Goal: Task Accomplishment & Management: Use online tool/utility

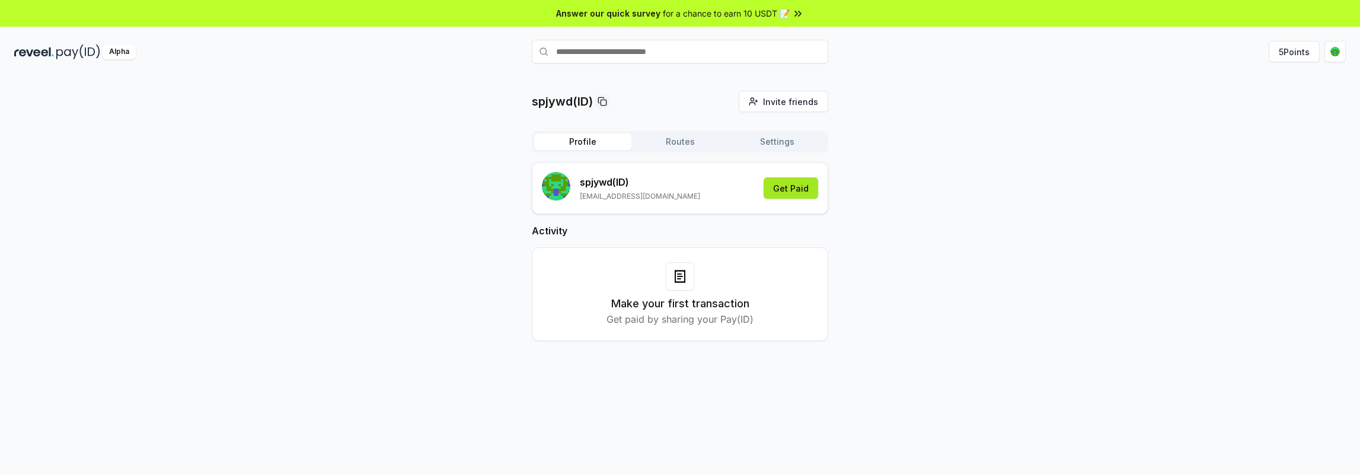
click at [796, 190] on button "Get Paid" at bounding box center [791, 187] width 55 height 21
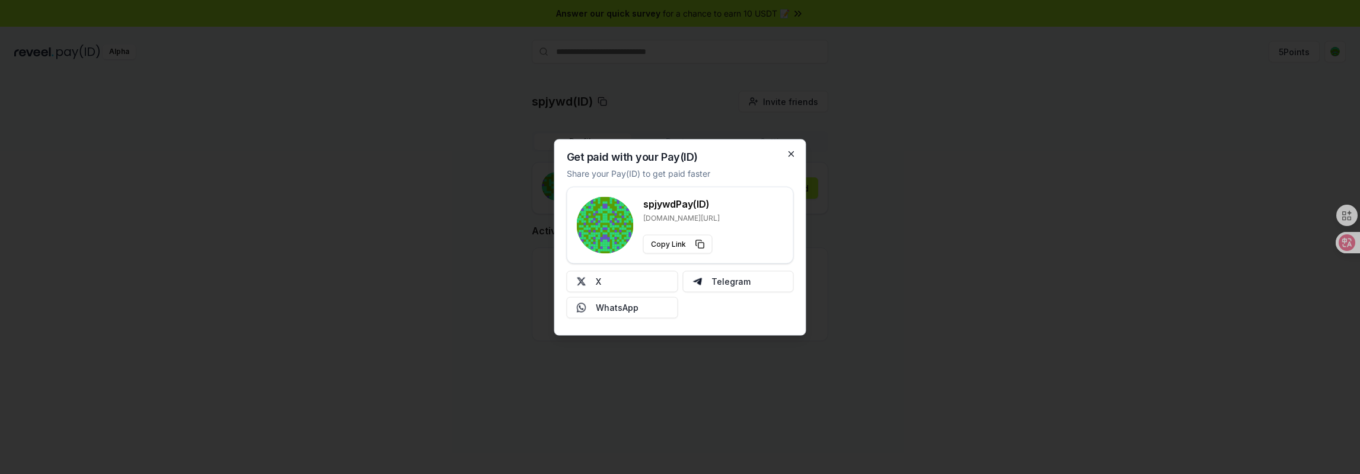
click at [886, 231] on div at bounding box center [680, 237] width 1360 height 474
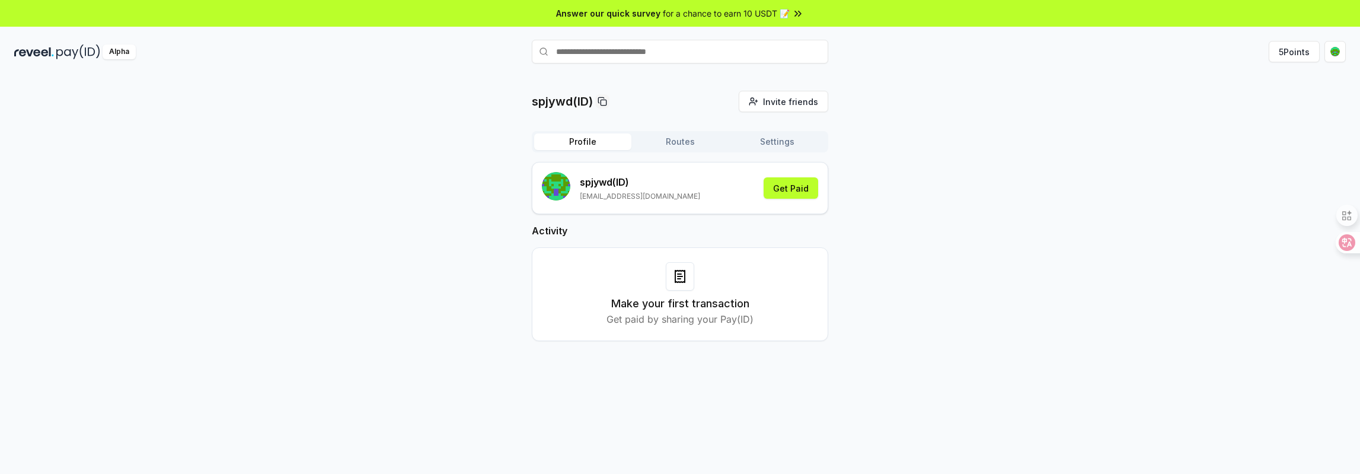
click at [676, 139] on button "Routes" at bounding box center [679, 141] width 97 height 17
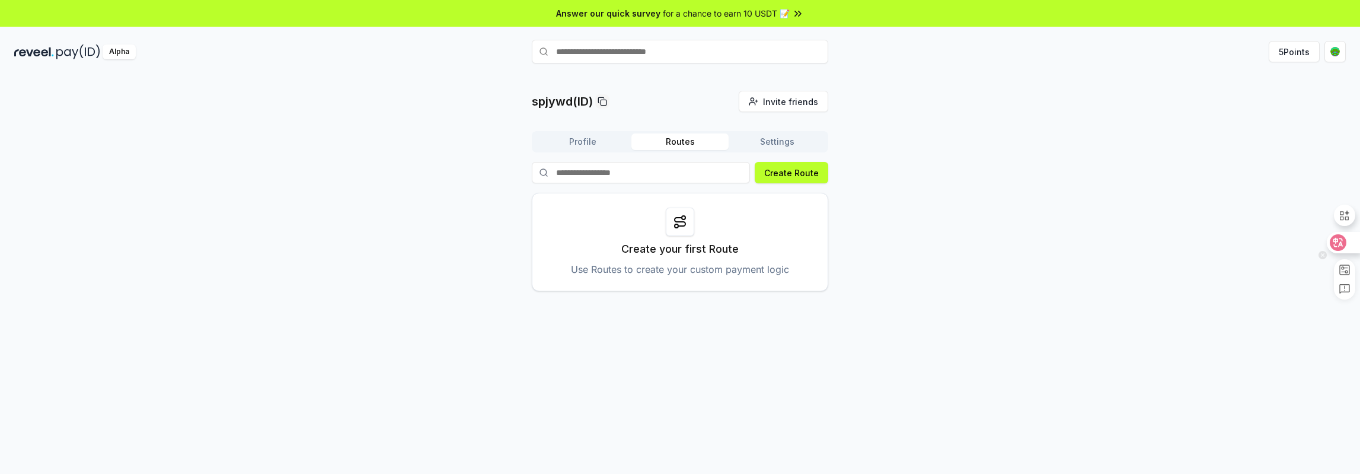
click at [1346, 245] on div at bounding box center [1343, 242] width 32 height 21
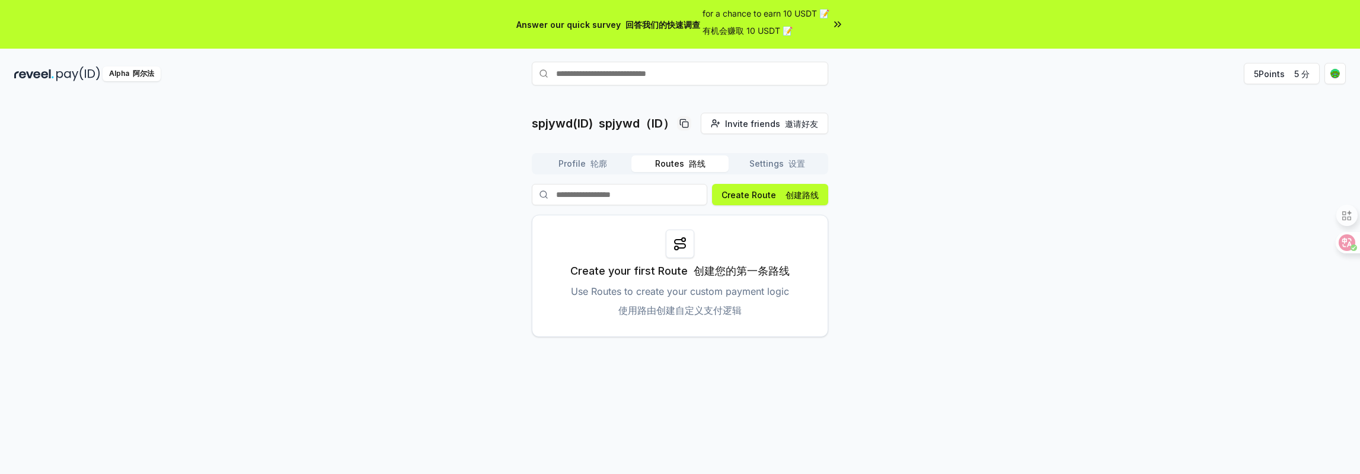
click at [680, 248] on icon at bounding box center [680, 244] width 14 height 14
click at [791, 195] on font "创建路线" at bounding box center [801, 195] width 33 height 10
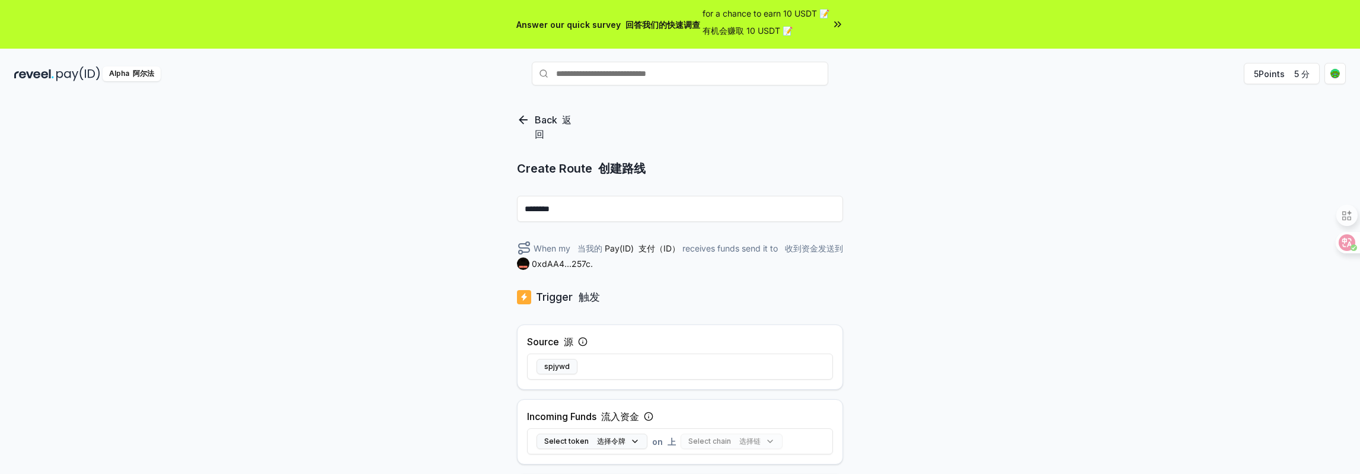
scroll to position [59, 0]
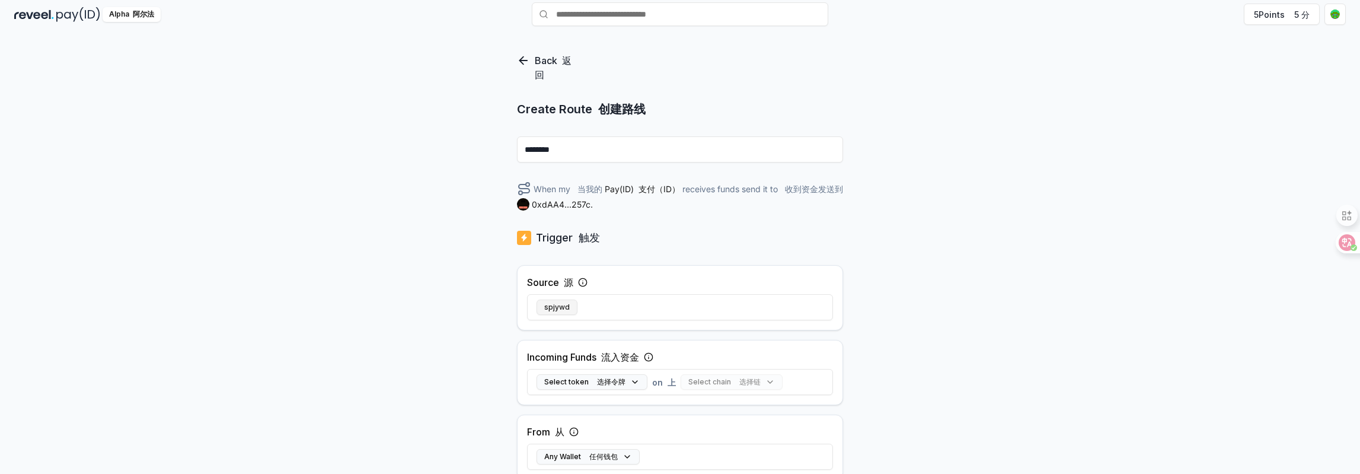
click at [563, 309] on button "spjywd" at bounding box center [556, 306] width 41 height 15
click at [613, 159] on input "********" at bounding box center [680, 149] width 326 height 26
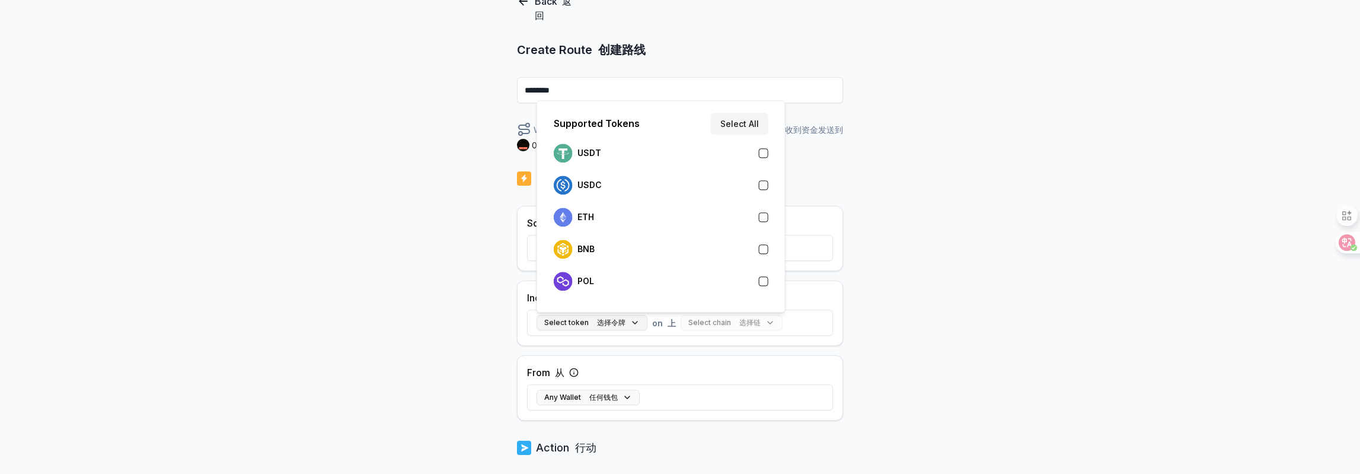
click at [620, 323] on font "选择令牌" at bounding box center [611, 322] width 28 height 9
click at [663, 148] on div "USDT" at bounding box center [661, 152] width 215 height 19
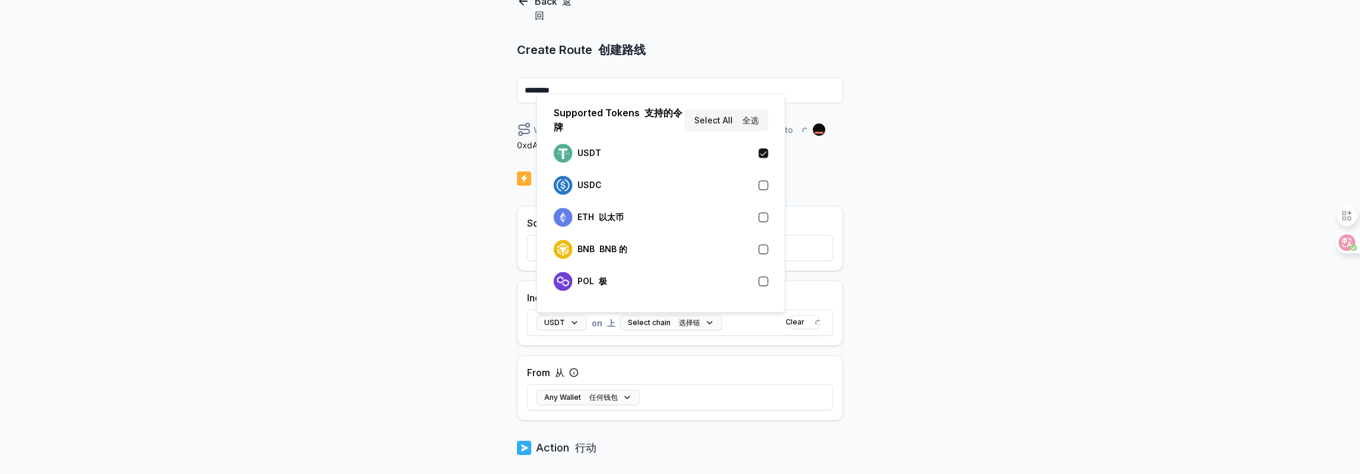
click at [937, 310] on div "Back 返回 Create Route 创建路线 ******** When my Pay(ID) receives USDT on send it to …" at bounding box center [680, 190] width 1360 height 440
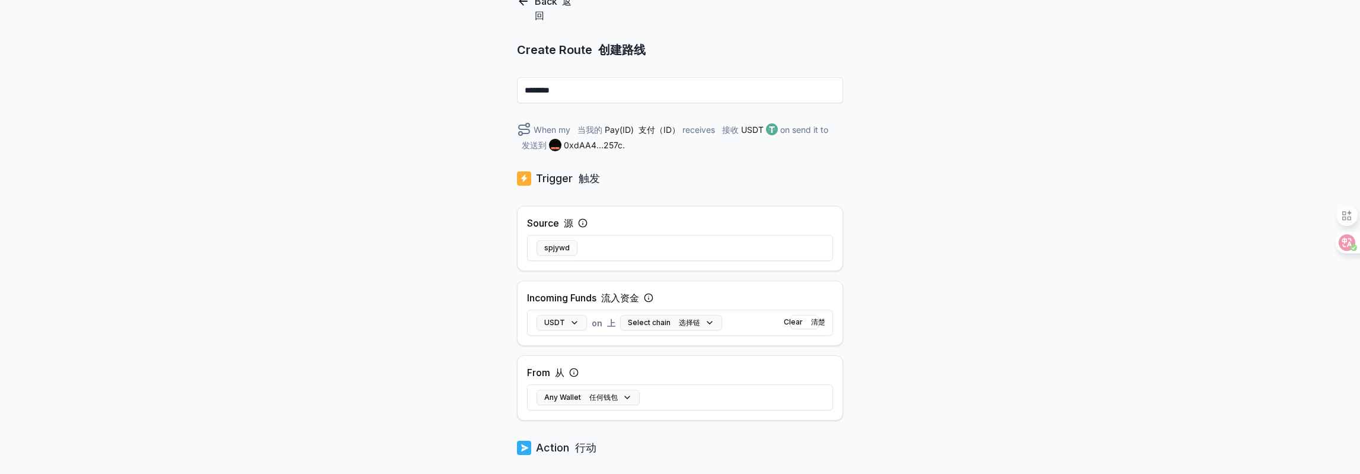
scroll to position [237, 0]
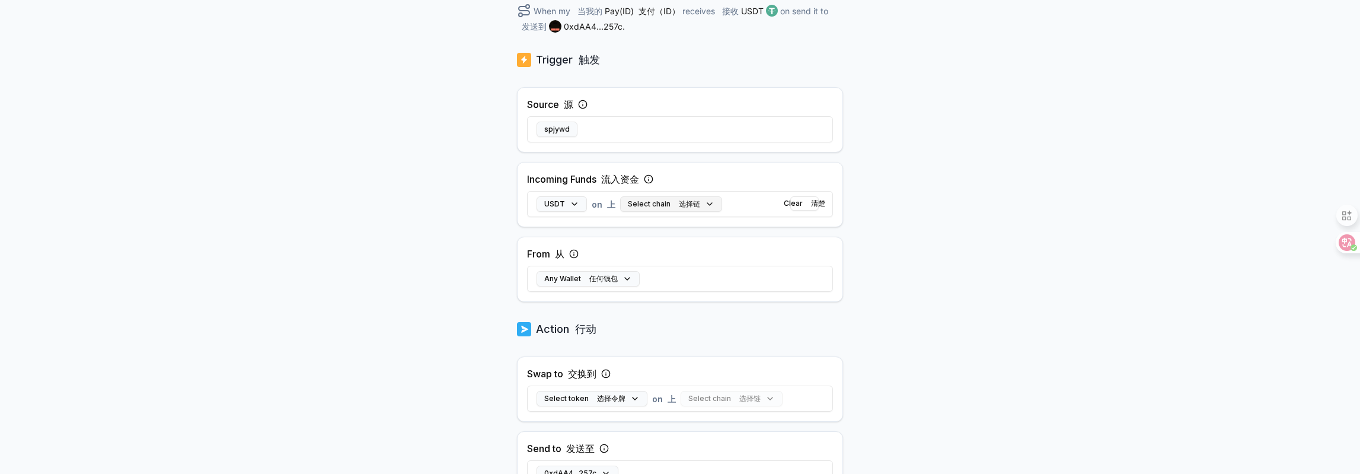
click at [679, 208] on button "Select chain 选择链" at bounding box center [671, 203] width 102 height 15
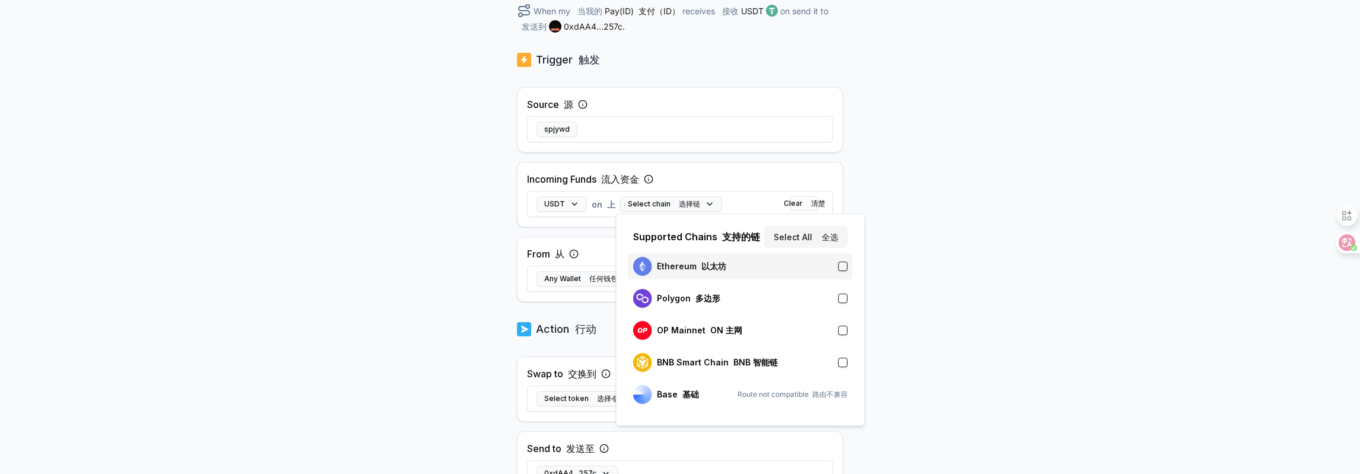
click at [773, 264] on div "Ethereum 以太坊" at bounding box center [740, 266] width 215 height 19
click at [919, 267] on div "Back 返回 Create Route 创建路线 ******** When my Pay(ID) receives USDT on Ethereum se…" at bounding box center [680, 72] width 1360 height 440
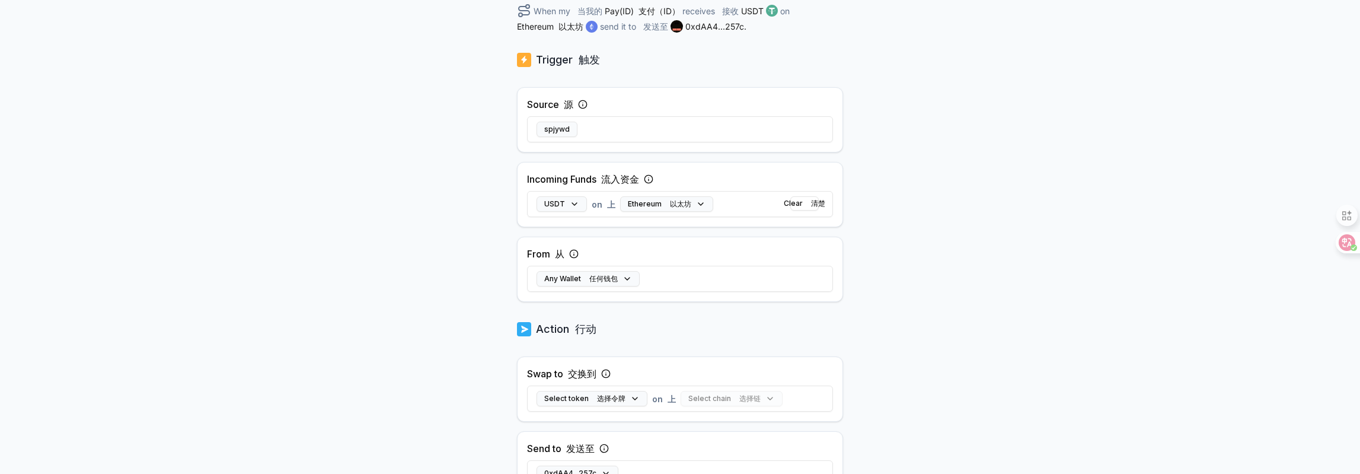
scroll to position [296, 0]
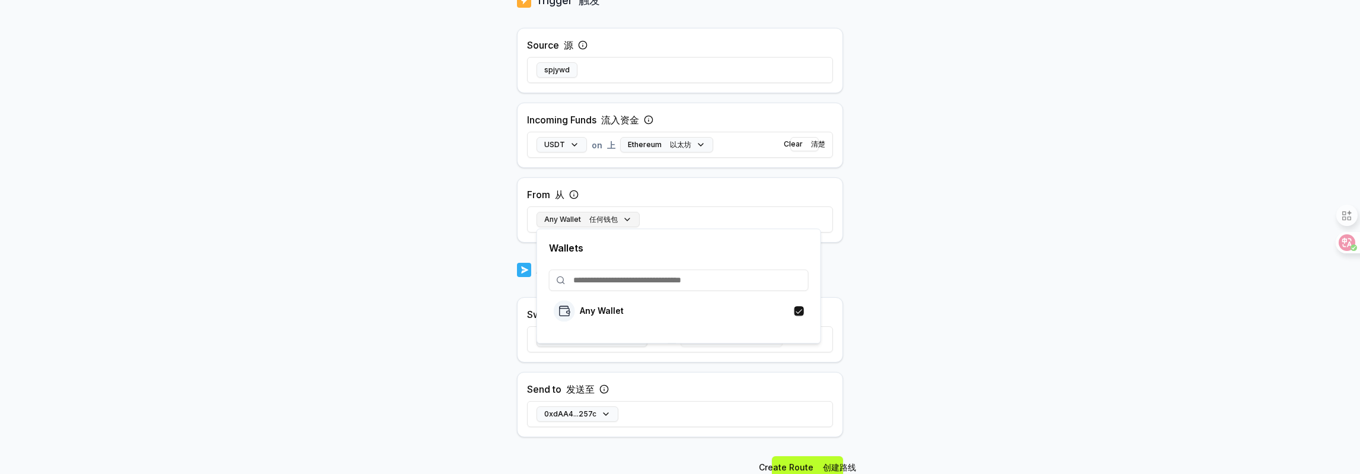
click at [586, 216] on font "button" at bounding box center [588, 219] width 4 height 9
click at [646, 310] on font "任何钱包" at bounding box center [644, 310] width 33 height 10
click at [932, 279] on body "Answer our quick survey 回答我们的快速调查 for a chance to earn 10 USDT 📝 有机会赚取 10 USDT …" at bounding box center [680, 237] width 1360 height 474
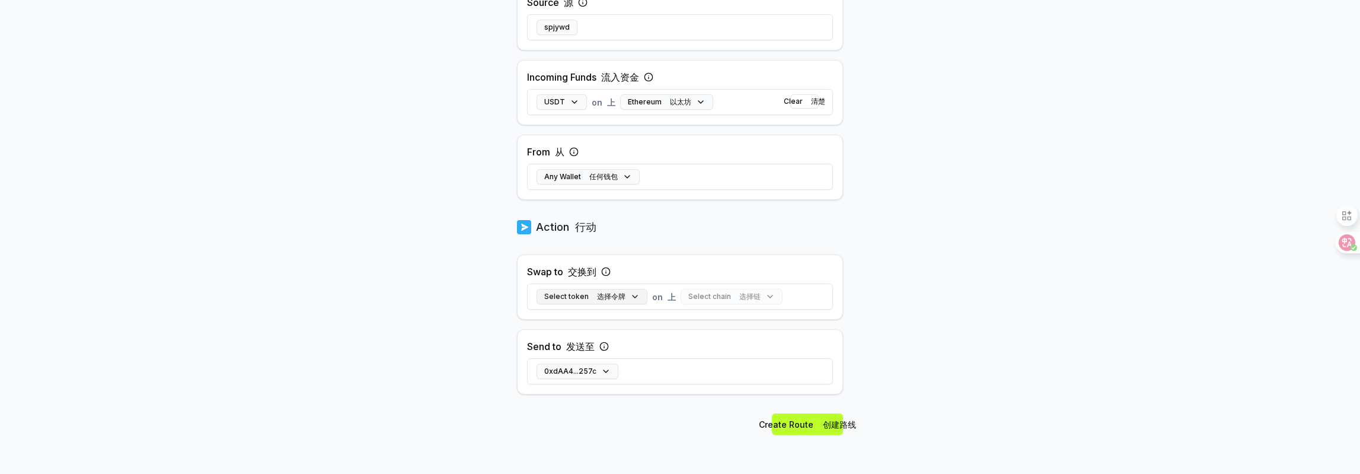
click at [612, 293] on font "选择令牌" at bounding box center [611, 296] width 28 height 9
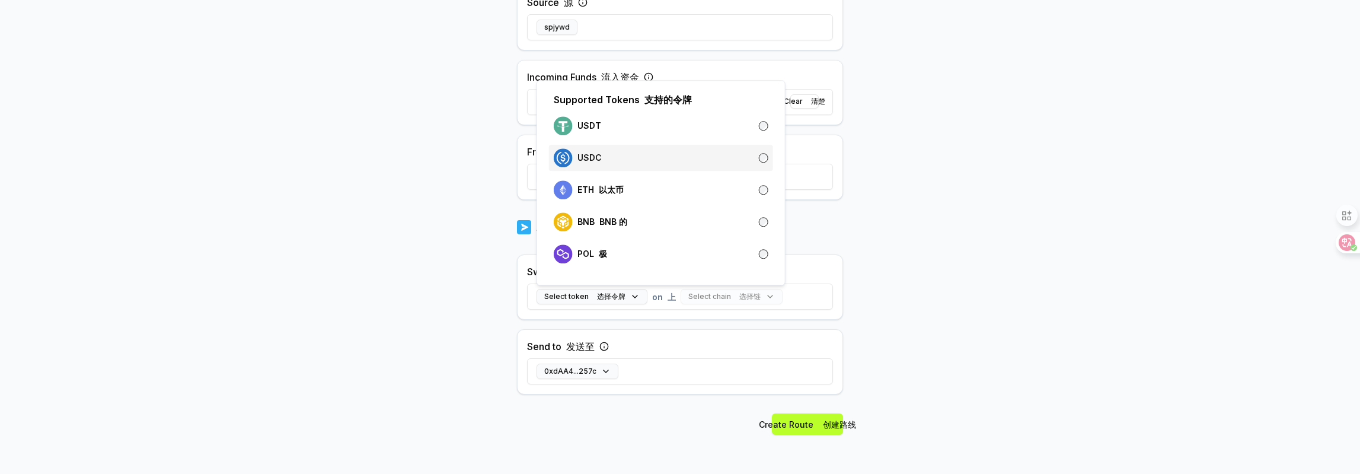
click at [643, 153] on div "USDC" at bounding box center [661, 157] width 215 height 19
click at [887, 259] on body "Answer our quick survey 回答我们的快速调查 for a chance to earn 10 USDT 📝 有机会赚取 10 USDT …" at bounding box center [680, 237] width 1360 height 474
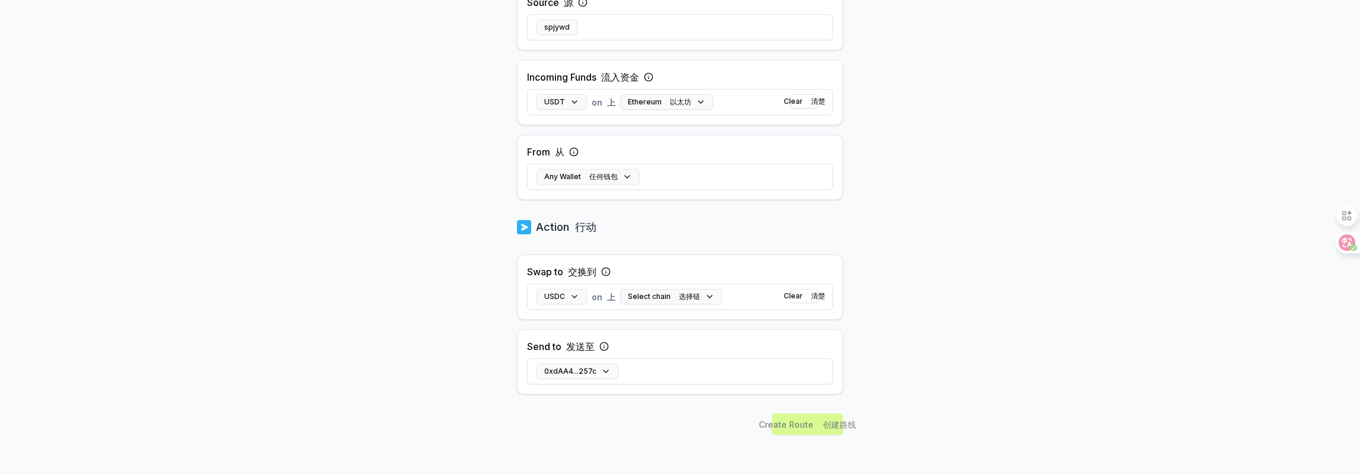
drag, startPoint x: 817, startPoint y: 421, endPoint x: 701, endPoint y: 327, distance: 150.0
click at [813, 419] on div "Create Route 创建路线" at bounding box center [680, 444] width 326 height 63
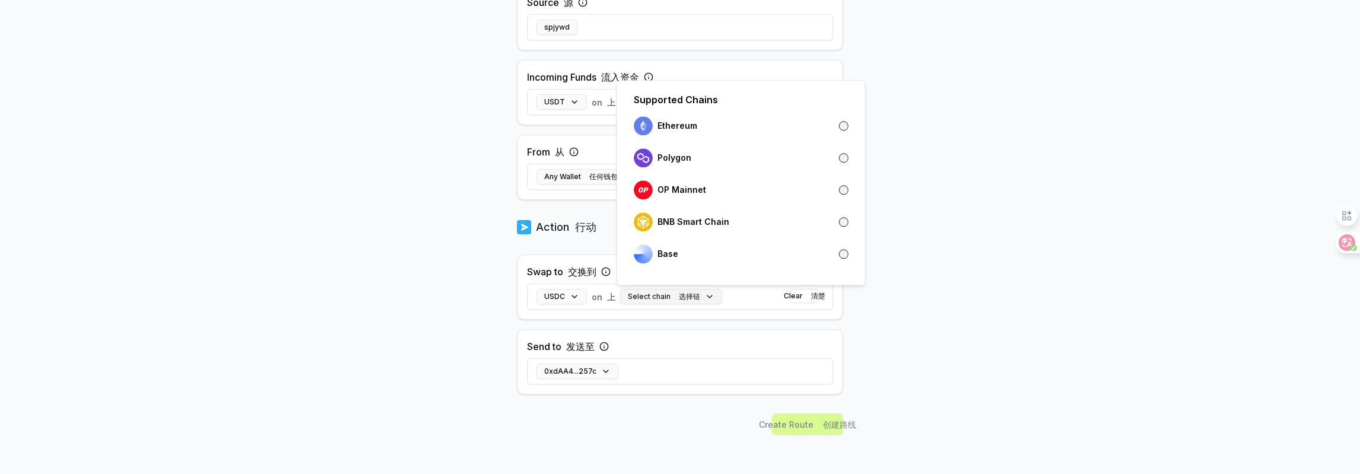
click at [674, 289] on button "Select chain 选择链" at bounding box center [671, 296] width 102 height 15
click at [755, 185] on div "OP Mainnet ON 主网" at bounding box center [741, 189] width 215 height 19
click at [983, 297] on body "Answer our quick survey 回答我们的快速调查 for a chance to earn 10 USDT 📝 有机会赚取 10 USDT …" at bounding box center [680, 237] width 1360 height 474
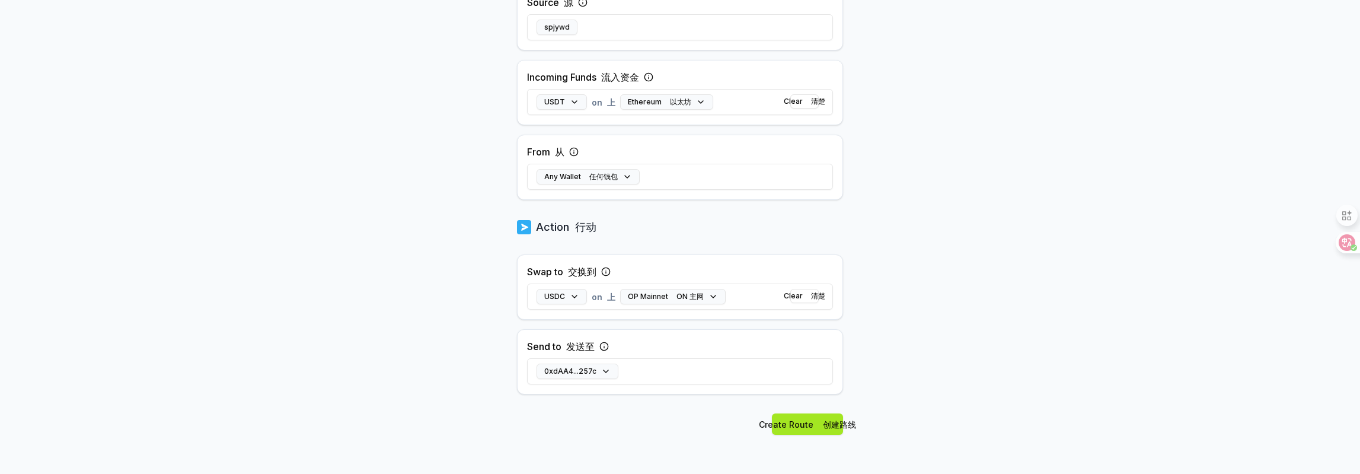
click at [812, 419] on button "Create Route 创建路线" at bounding box center [807, 423] width 71 height 21
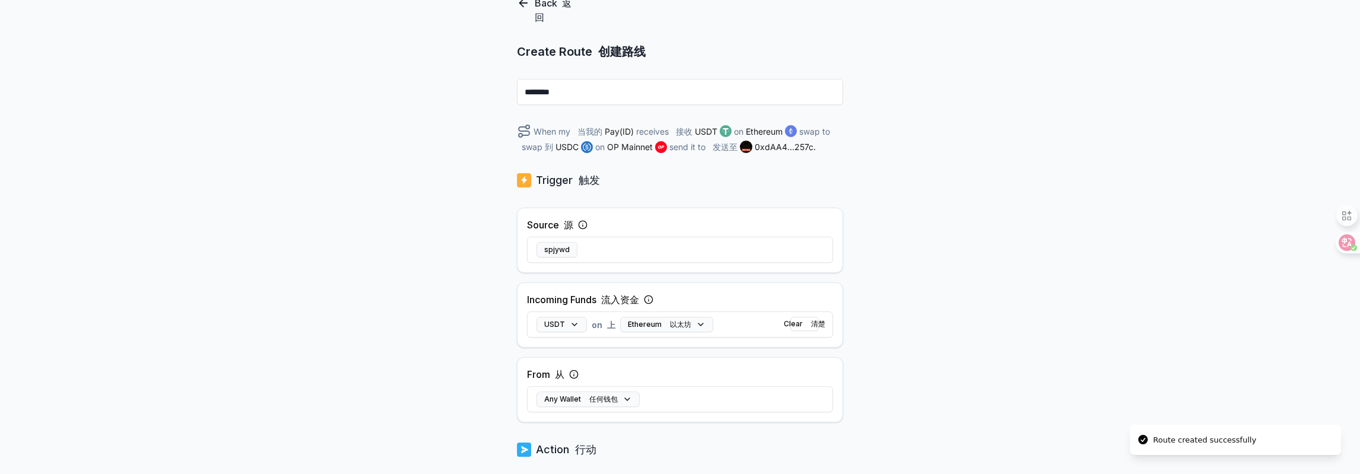
scroll to position [0, 0]
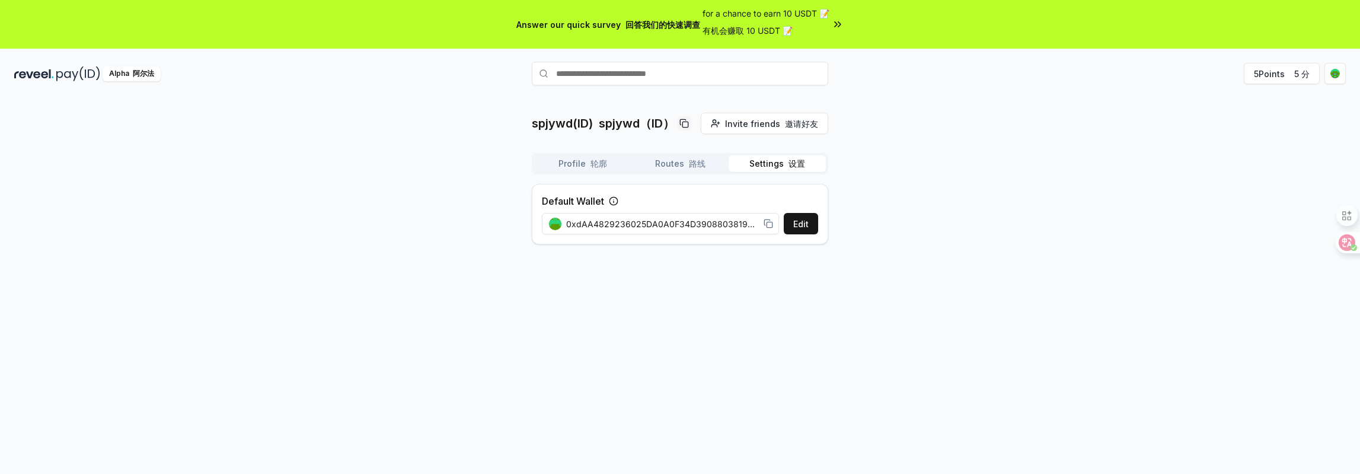
click at [765, 158] on button "Settings 设置" at bounding box center [777, 163] width 97 height 17
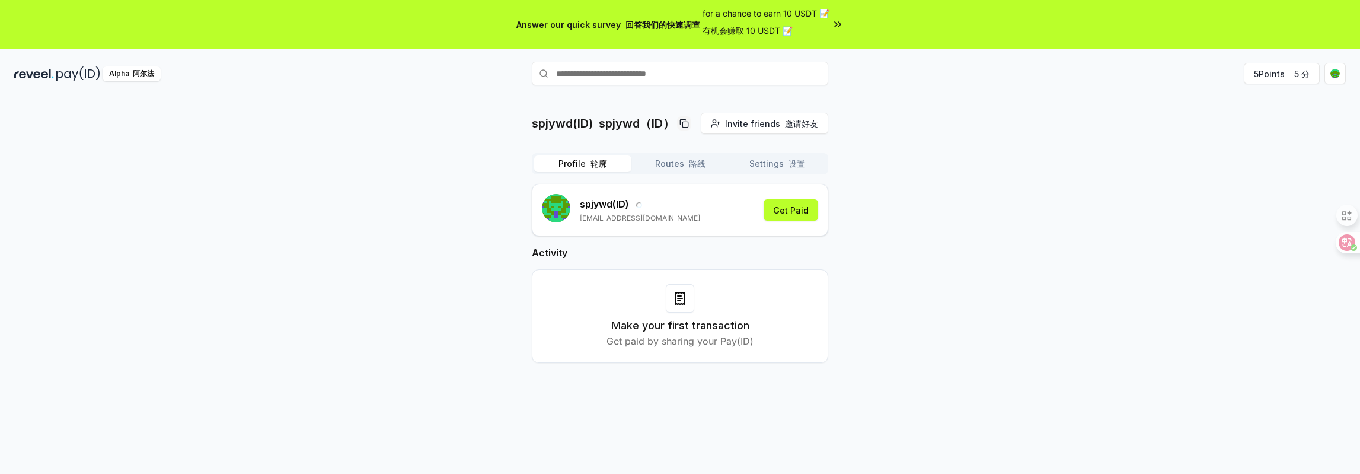
click at [598, 167] on font "轮廓" at bounding box center [598, 163] width 17 height 10
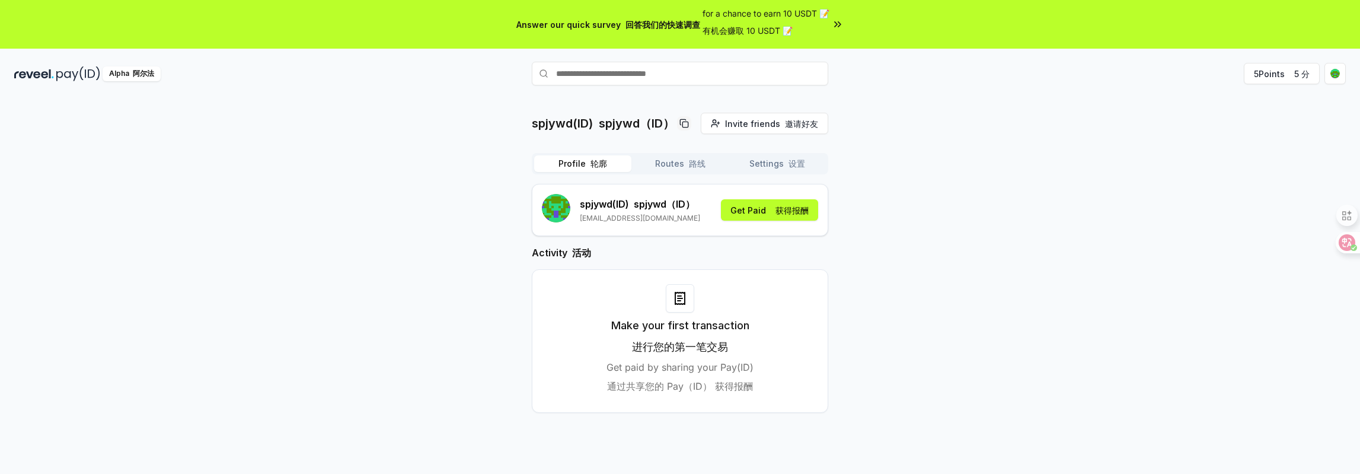
click at [678, 391] on font "通过共享您的 Pay（ID） 获得报酬" at bounding box center [680, 386] width 146 height 12
click at [51, 76] on img at bounding box center [34, 73] width 40 height 15
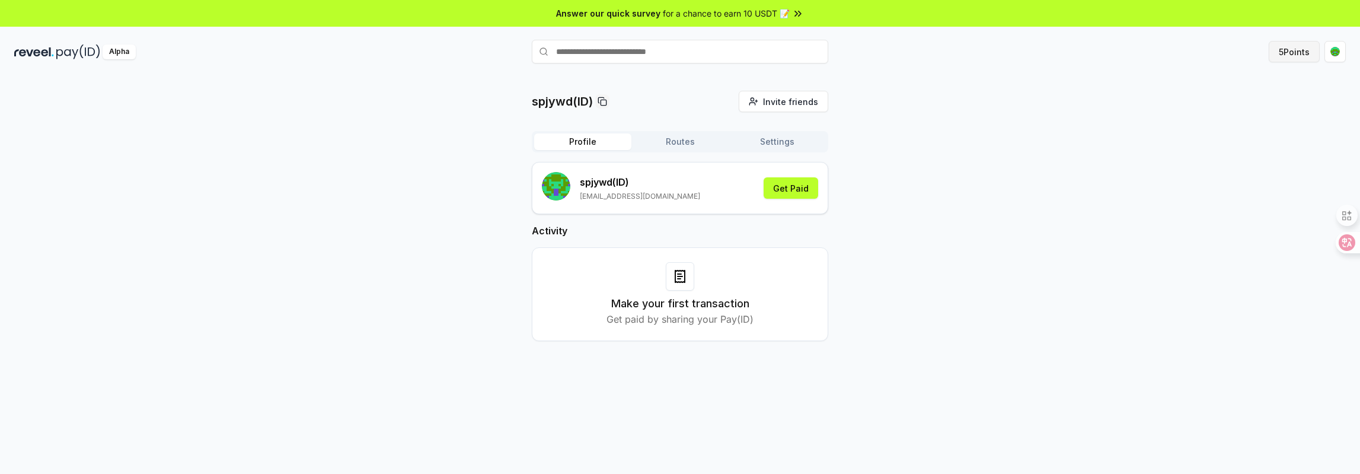
click at [1298, 54] on button "5 Points" at bounding box center [1294, 51] width 51 height 21
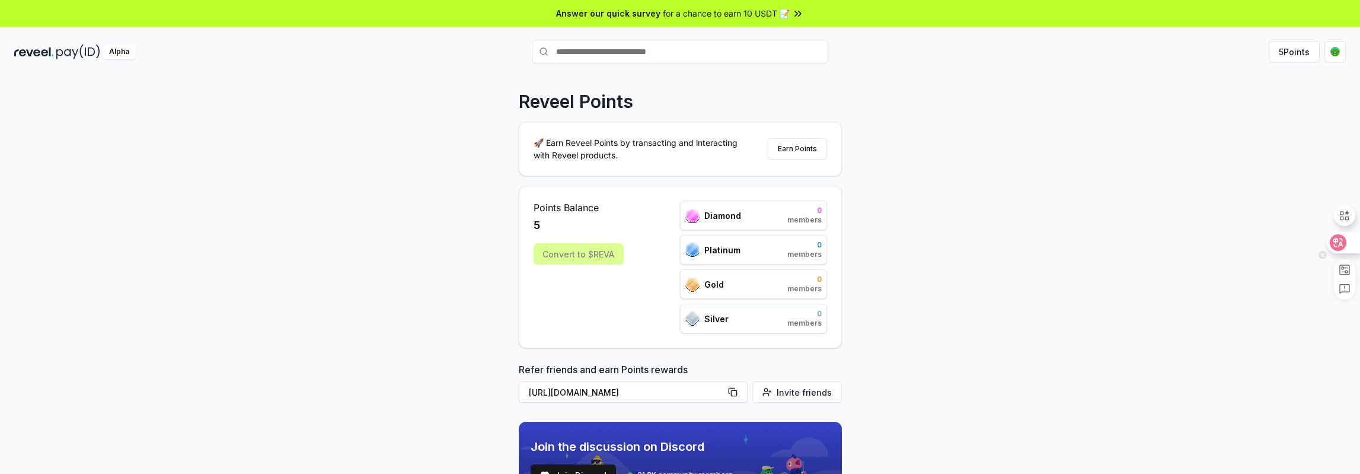
click at [1339, 245] on icon at bounding box center [1338, 242] width 10 height 9
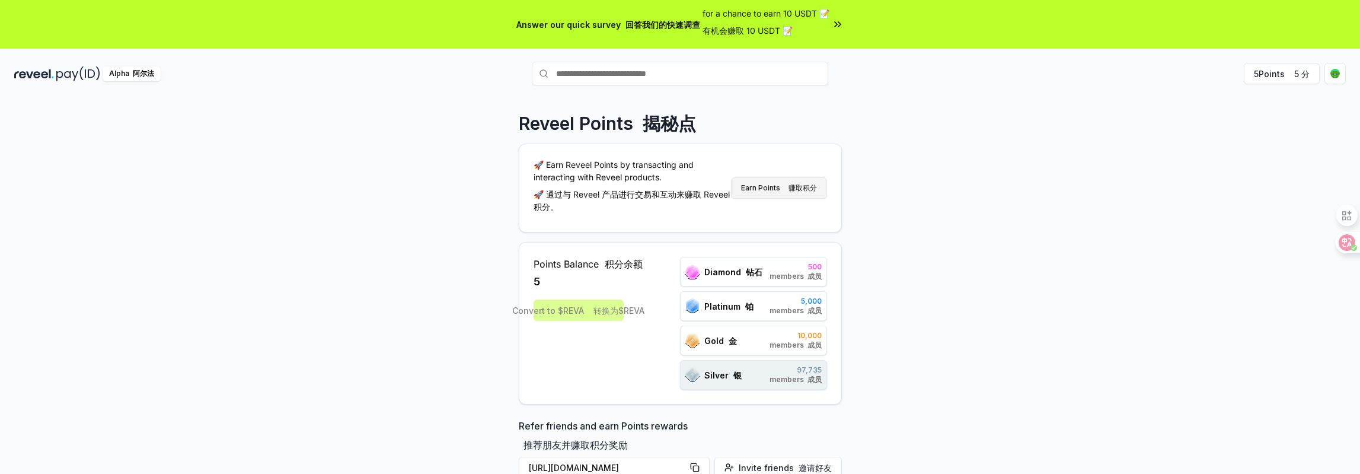
click at [798, 184] on font "赚取积分" at bounding box center [802, 187] width 28 height 9
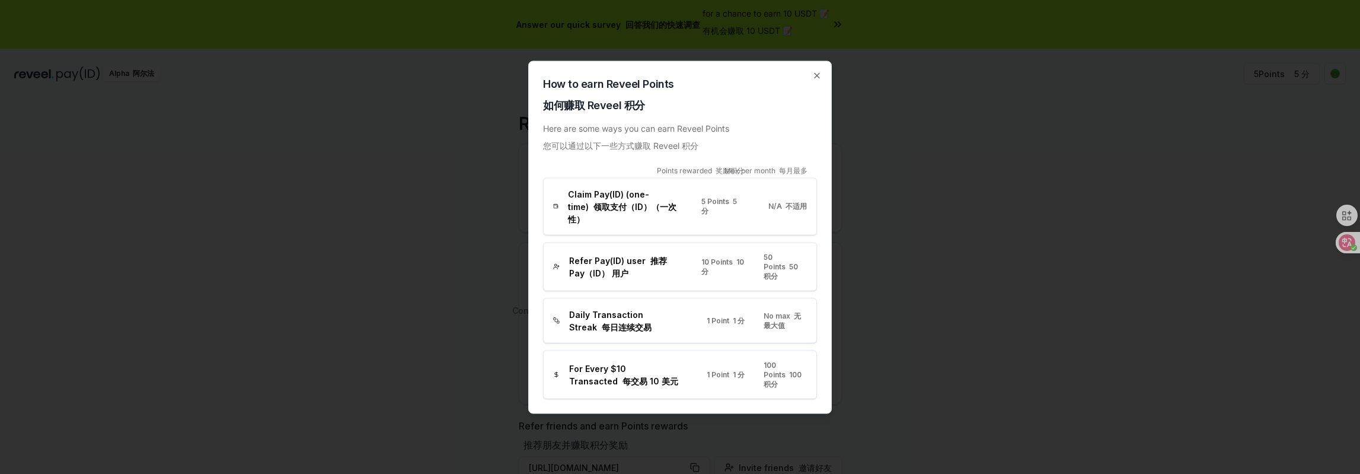
click at [589, 205] on span "Claim Pay(ID) (one-time) 领取支付（ID）（一次性）" at bounding box center [625, 205] width 115 height 37
click at [638, 200] on span "Claim Pay(ID) (one-time) 领取支付（ID）（一次性）" at bounding box center [625, 205] width 115 height 37
click at [632, 219] on span "Claim Pay(ID) (one-time) 领取支付（ID）（一次性）" at bounding box center [625, 205] width 115 height 37
click at [638, 260] on span "Refer Pay(ID) user 推荐 Pay（ID） 用户" at bounding box center [625, 266] width 113 height 25
click at [816, 80] on icon "button" at bounding box center [816, 75] width 9 height 9
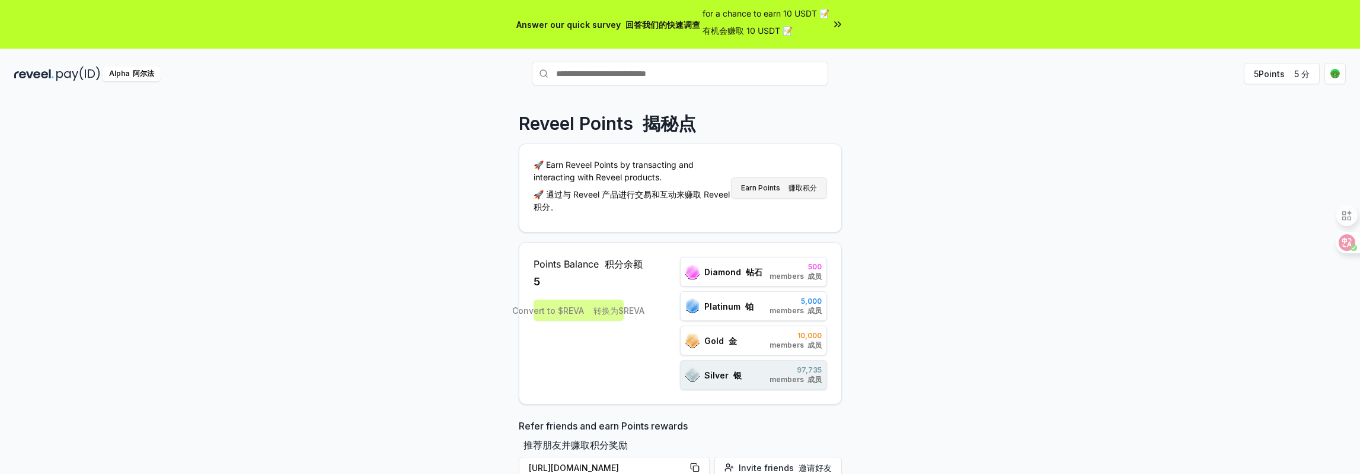
click at [771, 181] on button "Earn Points 赚取积分" at bounding box center [779, 187] width 96 height 21
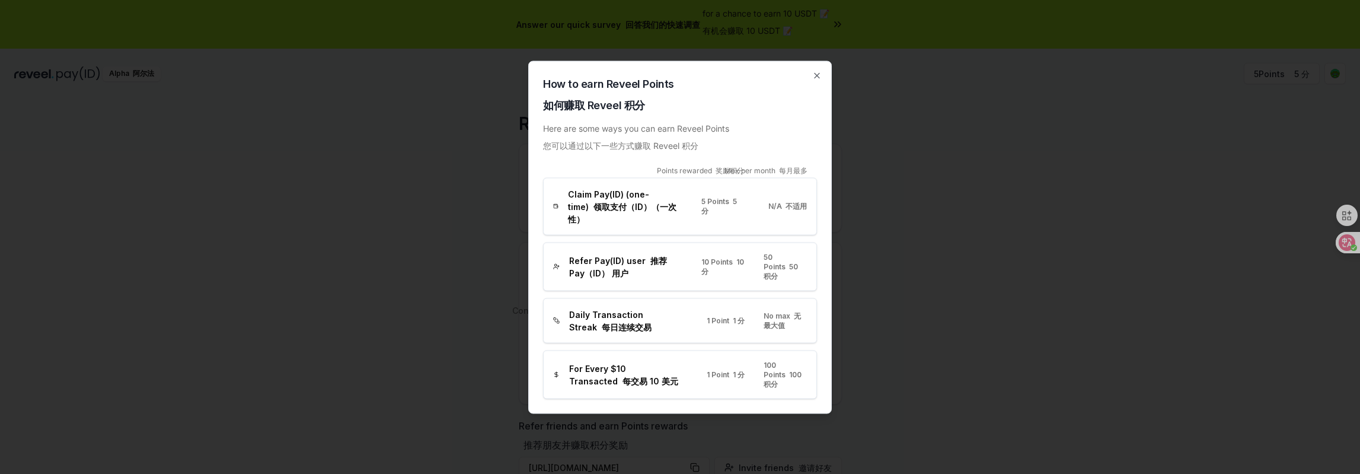
click at [633, 262] on span "Refer Pay(ID) user 推荐 Pay（ID） 用户" at bounding box center [625, 266] width 113 height 25
click at [634, 323] on span "Daily Transaction Streak 每日连续交易" at bounding box center [625, 320] width 113 height 25
drag, startPoint x: 639, startPoint y: 372, endPoint x: 767, endPoint y: 238, distance: 184.9
click at [639, 372] on span "For Every $10 Transacted 每交易 10 美元" at bounding box center [626, 374] width 114 height 25
click at [825, 83] on div "How to earn Reveel Points 如何赚取 Reveel 积分 Here are some ways you can earn Reveel…" at bounding box center [680, 236] width 304 height 353
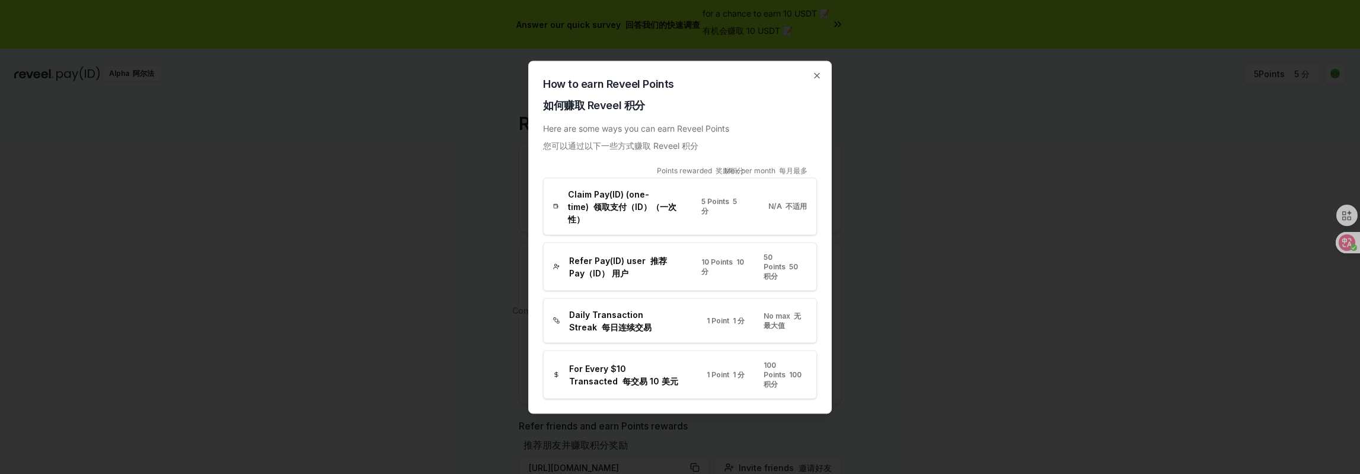
click at [823, 83] on div "How to earn Reveel Points 如何赚取 Reveel 积分 Here are some ways you can earn Reveel…" at bounding box center [680, 236] width 304 height 353
click at [816, 80] on icon "button" at bounding box center [816, 75] width 9 height 9
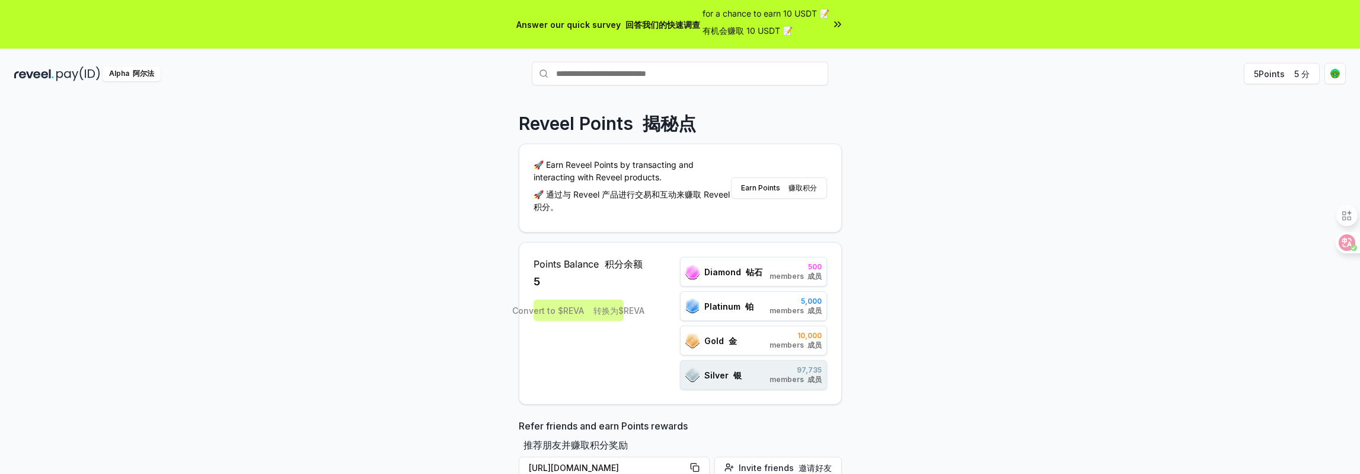
click at [65, 73] on img at bounding box center [78, 73] width 44 height 15
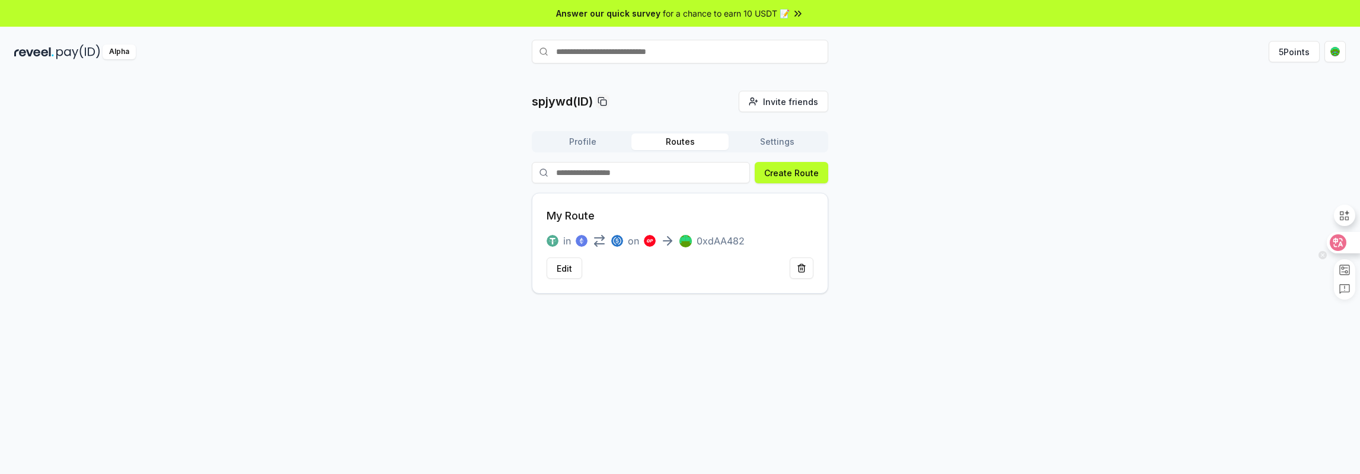
click at [1347, 241] on div at bounding box center [1343, 242] width 32 height 21
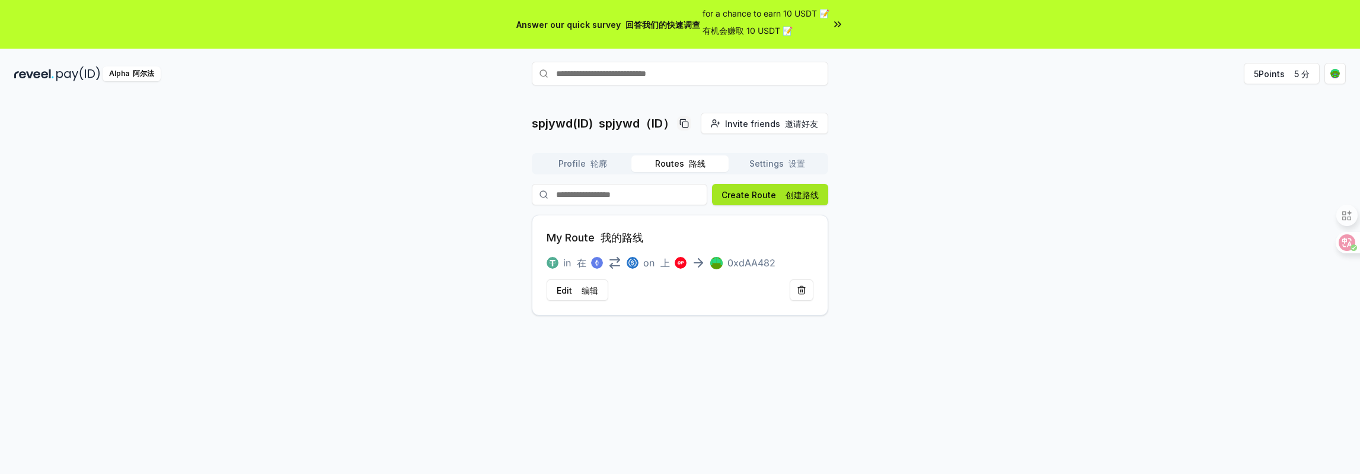
click at [810, 190] on font "创建路线" at bounding box center [801, 195] width 33 height 10
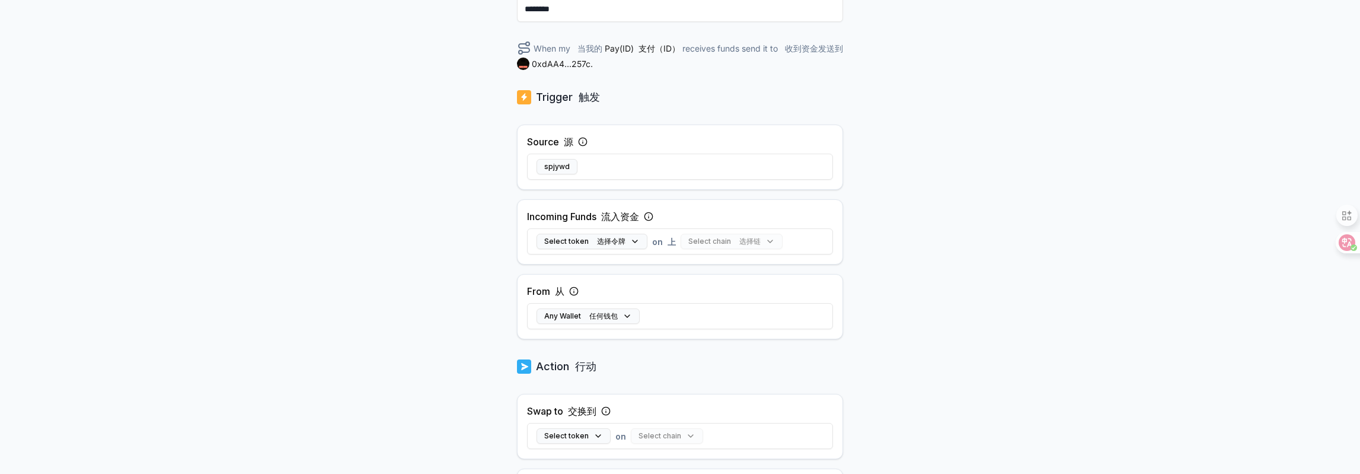
scroll to position [237, 0]
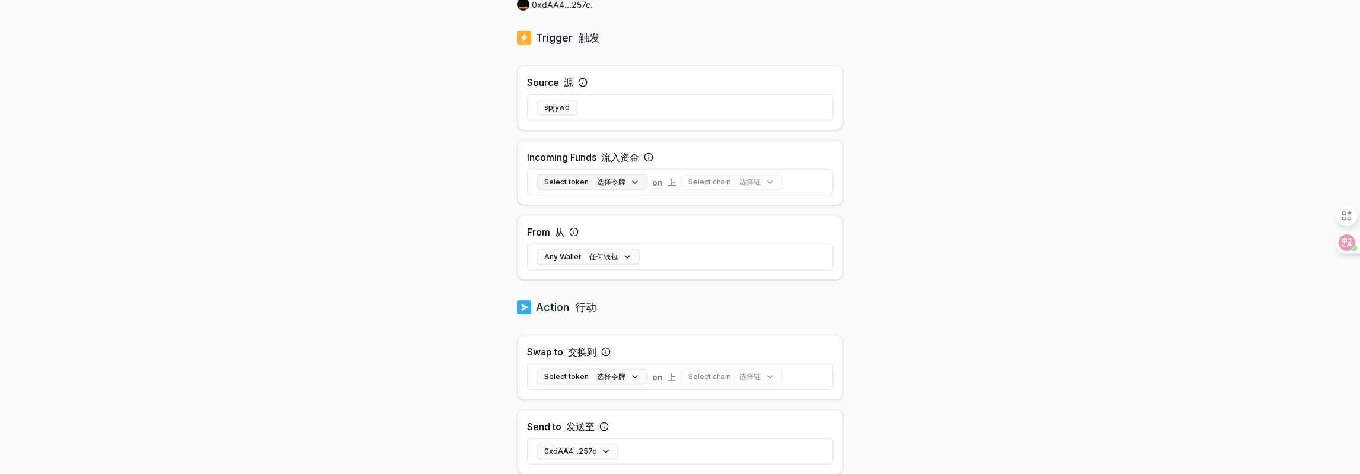
click at [608, 183] on font "选择令牌" at bounding box center [611, 181] width 28 height 9
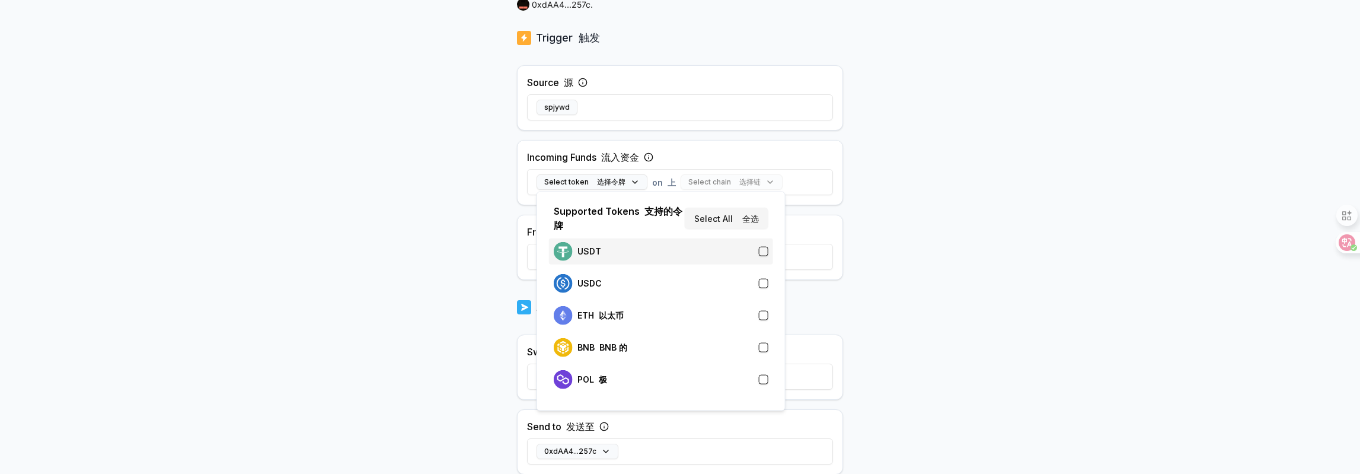
click at [597, 254] on p "USDT" at bounding box center [589, 251] width 24 height 9
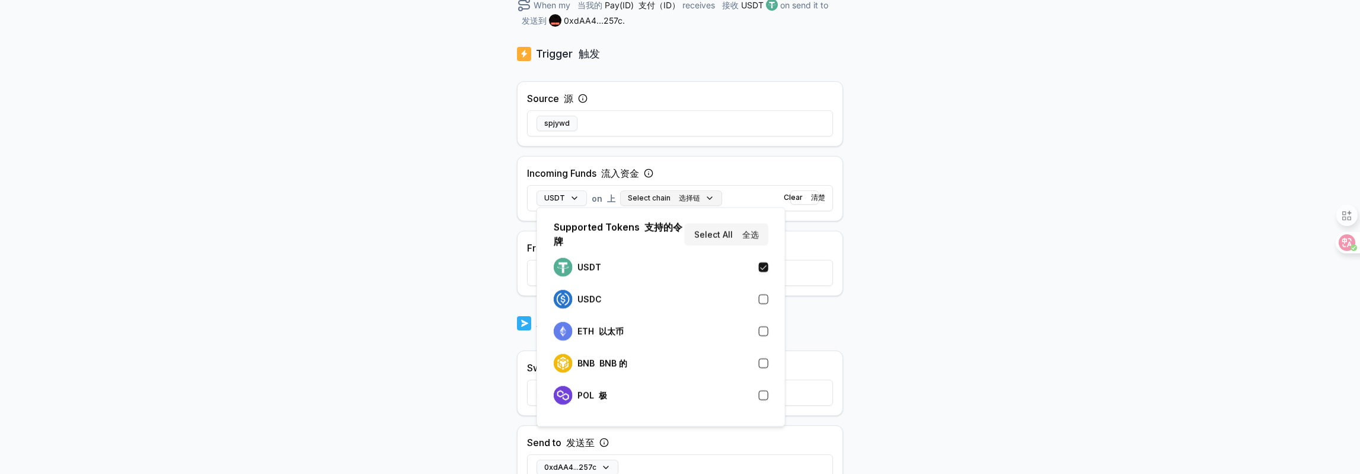
click at [679, 201] on font "选择链" at bounding box center [689, 197] width 21 height 9
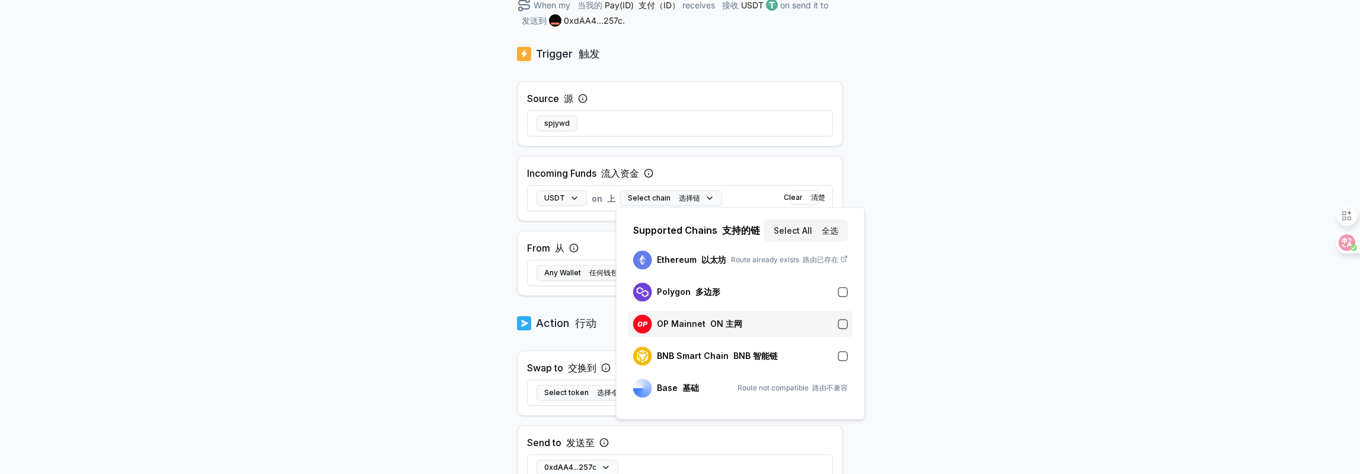
click at [738, 324] on div "OP Mainnet ON 主网" at bounding box center [740, 323] width 215 height 19
click at [567, 274] on button "Any Wallet 任何钱包" at bounding box center [587, 272] width 103 height 15
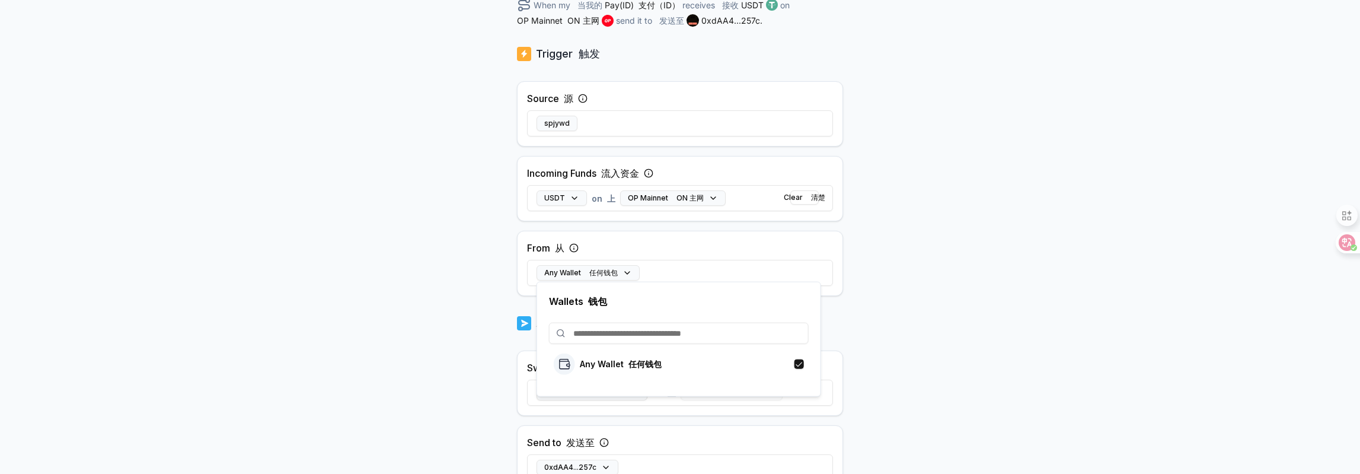
click at [977, 252] on div "Back 返回 Create Route 创建路线 ******** When my 当我的 Pay(ID) 支付（ID） receives 接收 USDT …" at bounding box center [680, 66] width 1360 height 440
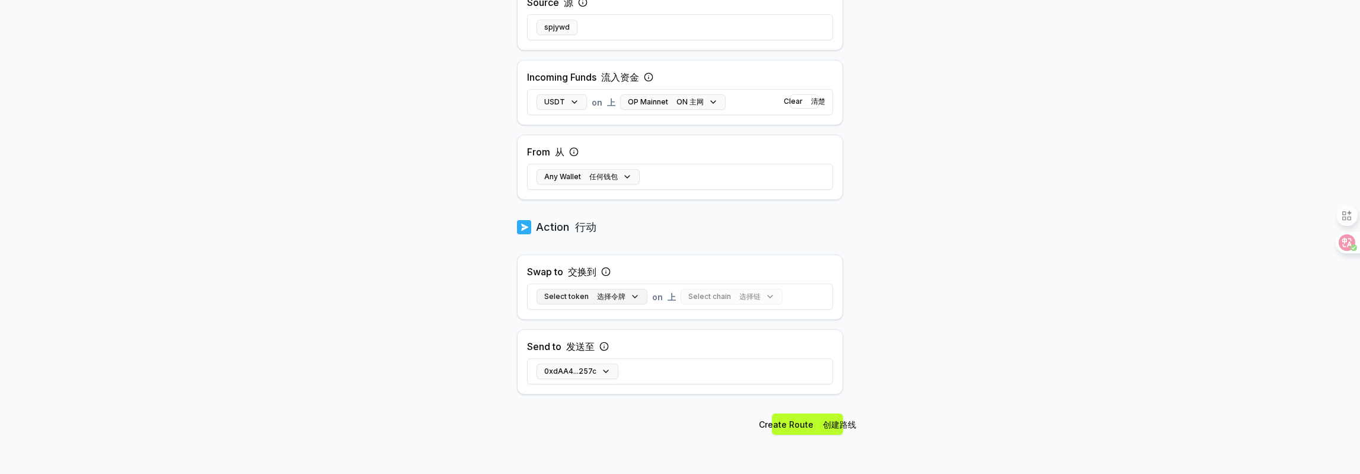
click at [634, 296] on button "Select token 选择令牌" at bounding box center [591, 296] width 111 height 15
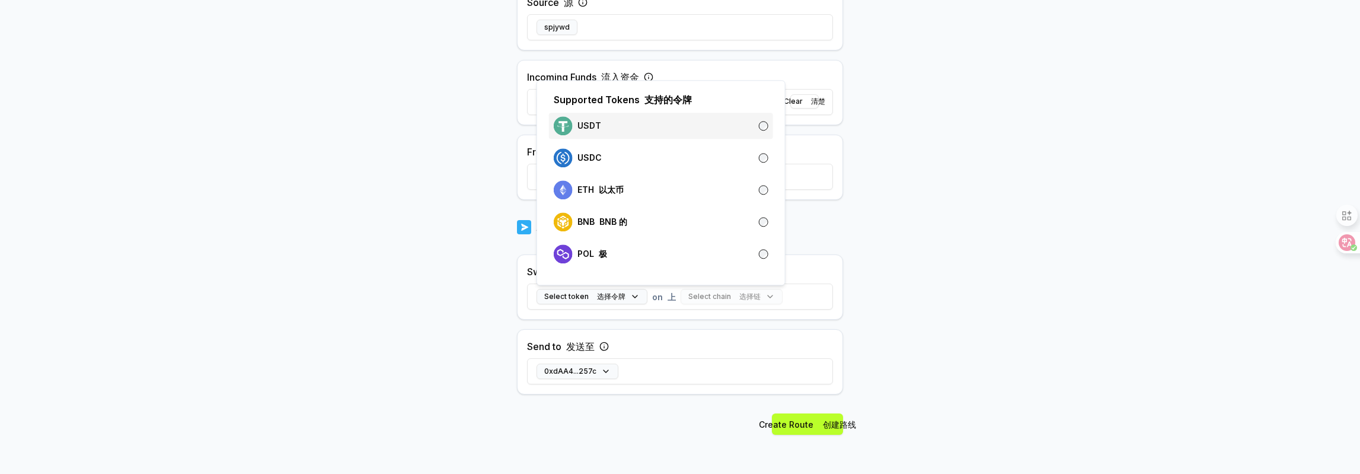
click at [633, 129] on div "USDT" at bounding box center [661, 125] width 215 height 19
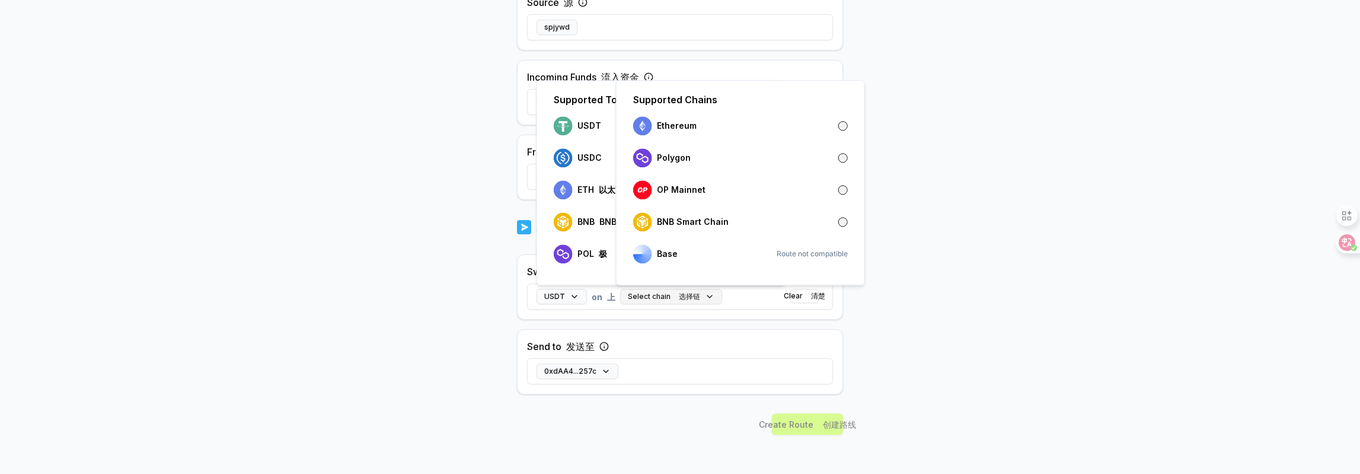
click at [685, 297] on font "选择链" at bounding box center [689, 296] width 21 height 9
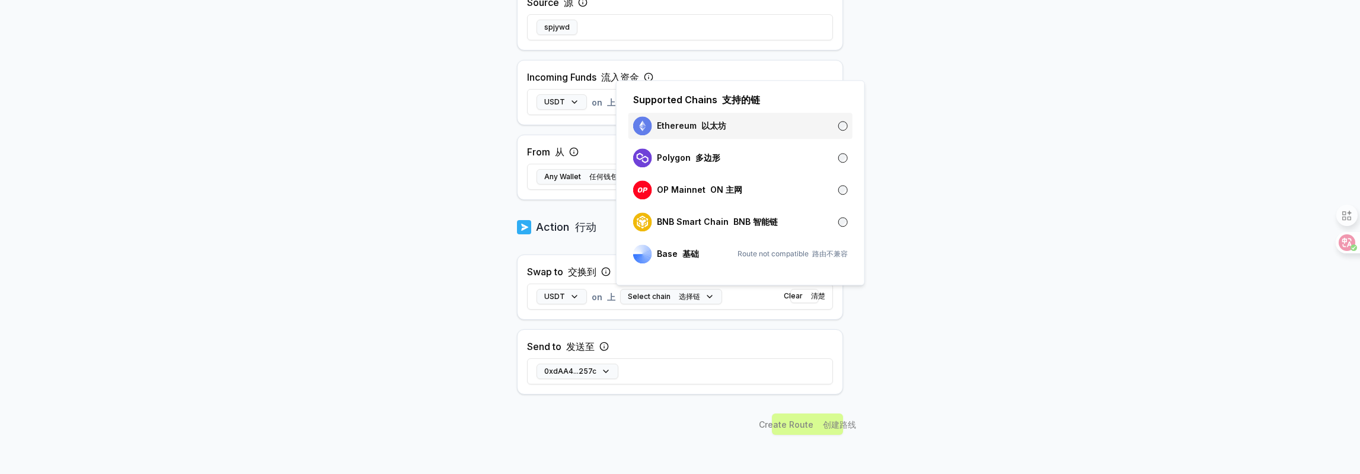
click at [724, 126] on div "Ethereum 以太坊" at bounding box center [740, 125] width 215 height 19
drag, startPoint x: 749, startPoint y: 373, endPoint x: 795, endPoint y: 389, distance: 48.9
click at [749, 373] on div "0xdAA4...257c" at bounding box center [680, 371] width 306 height 34
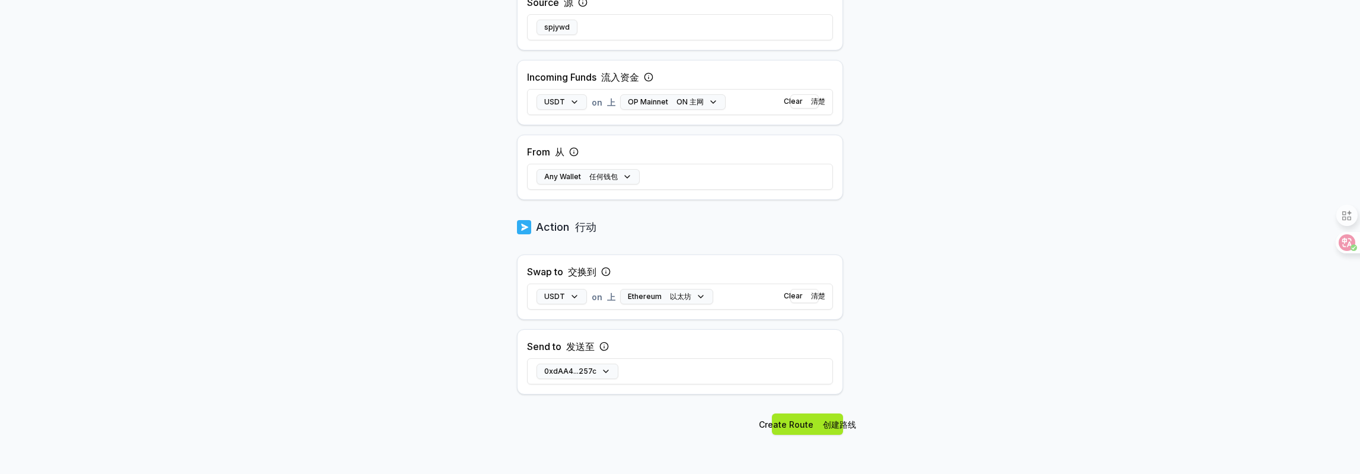
click at [818, 421] on font at bounding box center [820, 424] width 5 height 10
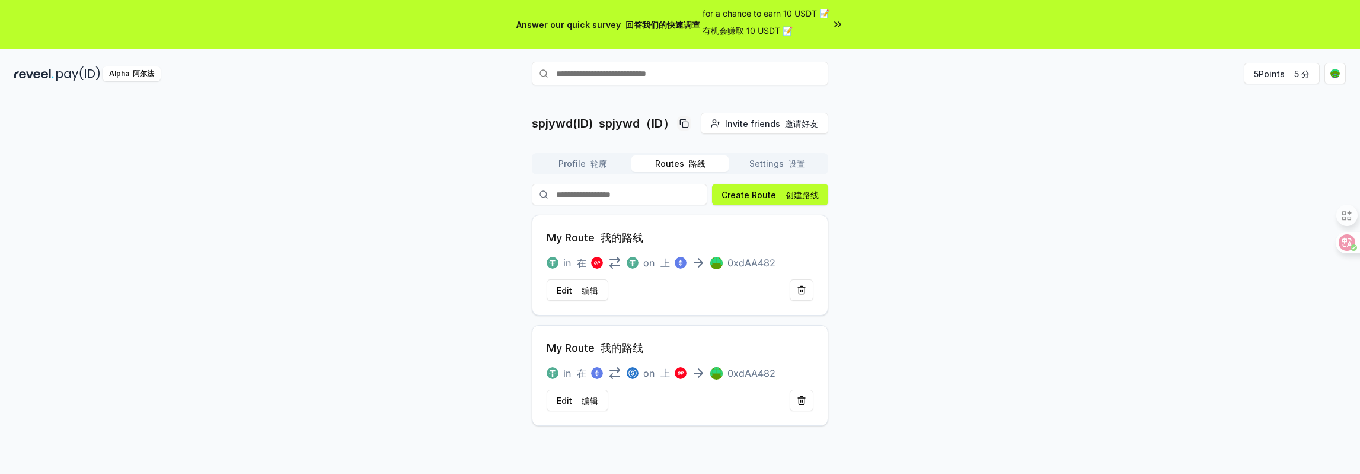
click at [614, 235] on font "我的路线" at bounding box center [622, 237] width 43 height 12
click at [791, 164] on font "设置" at bounding box center [796, 163] width 17 height 10
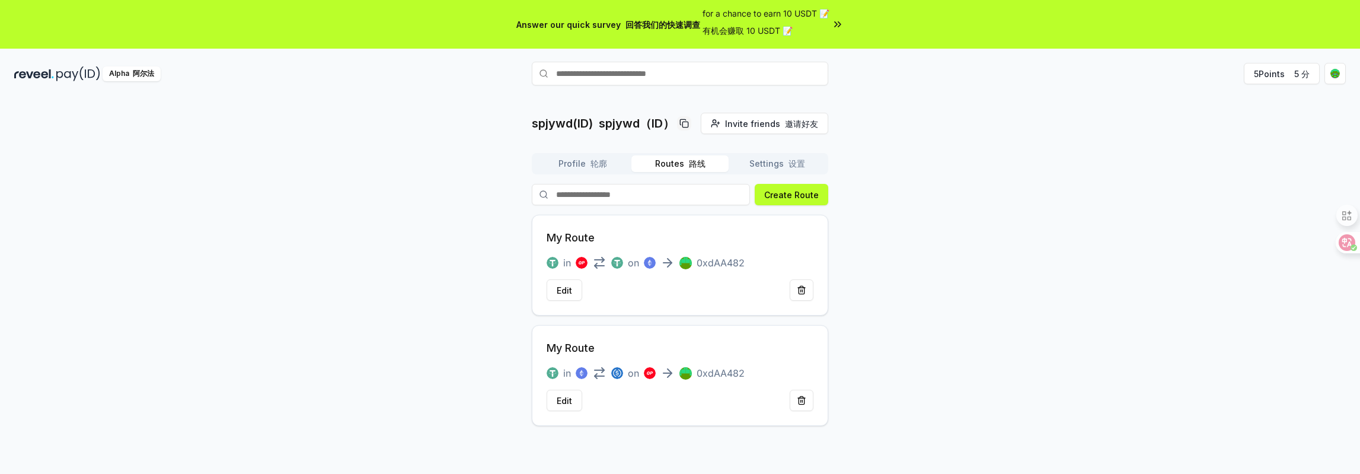
click at [708, 158] on button "Routes 路线" at bounding box center [679, 163] width 97 height 17
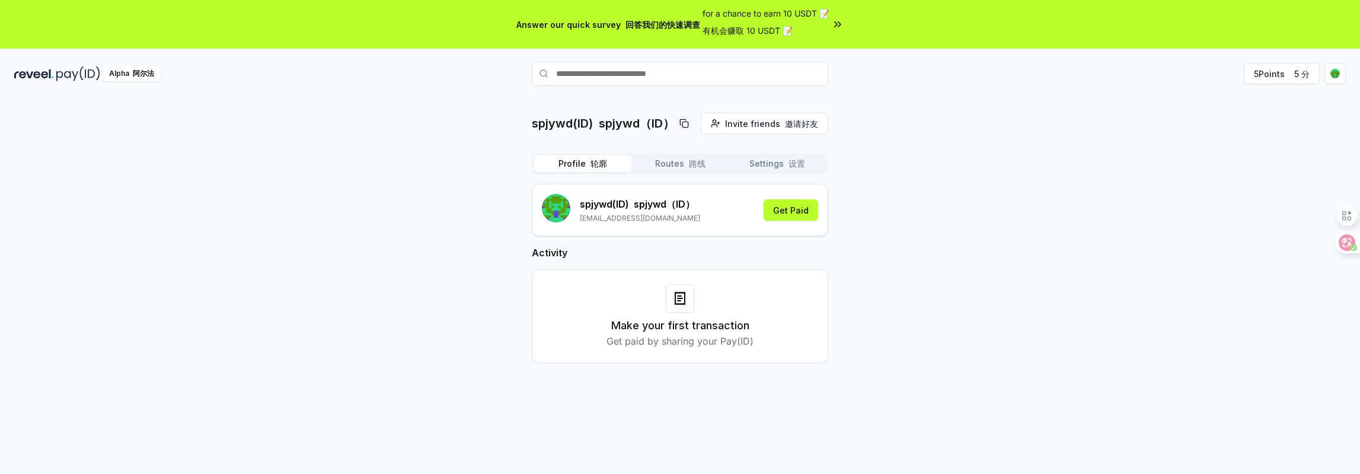
click at [579, 159] on button "Profile 轮廓" at bounding box center [582, 163] width 97 height 17
click at [934, 190] on div "spjywd(ID) spjywd（ID） Invite friends 邀请好友 Invite Profile 轮廓 Routes 路线 Settings …" at bounding box center [679, 272] width 1331 height 319
click at [971, 155] on div "spjywd(ID) spjywd（ID） Invite friends 邀请好友 Invite Profile 轮廓 Routes 路线 Settings …" at bounding box center [679, 272] width 1331 height 319
drag, startPoint x: 919, startPoint y: 225, endPoint x: 919, endPoint y: 0, distance: 225.3
click at [919, 221] on div "spjywd(ID) spjywd（ID） Invite friends 邀请好友 Invite Profile 轮廓 Routes 路线 Settings …" at bounding box center [679, 272] width 1331 height 319
